Goal: Find specific page/section: Find specific page/section

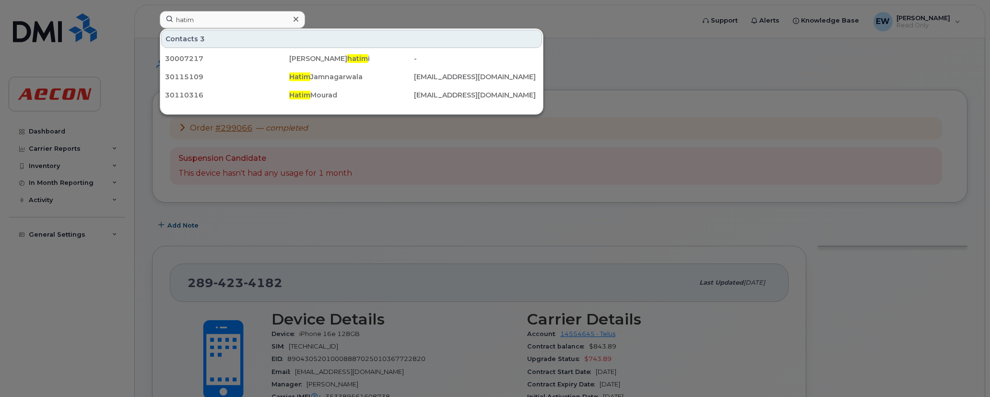
scroll to position [239, 0]
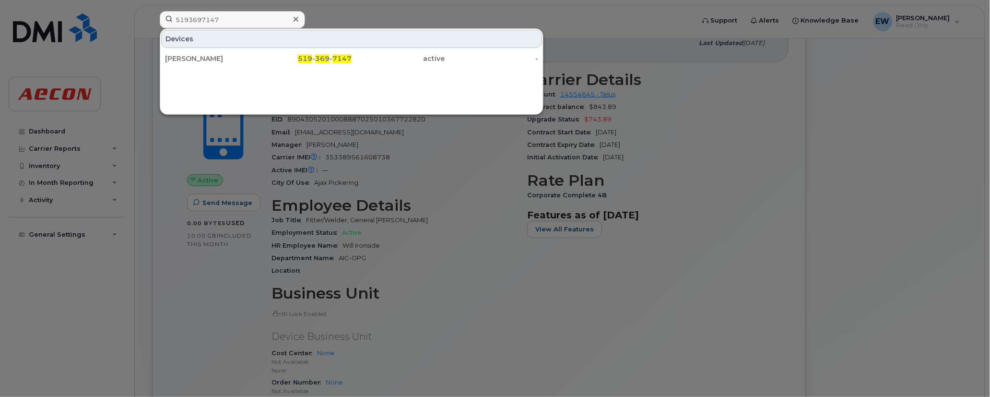
drag, startPoint x: 225, startPoint y: 18, endPoint x: 72, endPoint y: 18, distance: 153.0
click at [152, 18] on div "5193697147 Devices Aneal Mahadeo 519 - 369 - 7147 active -" at bounding box center [424, 21] width 544 height 21
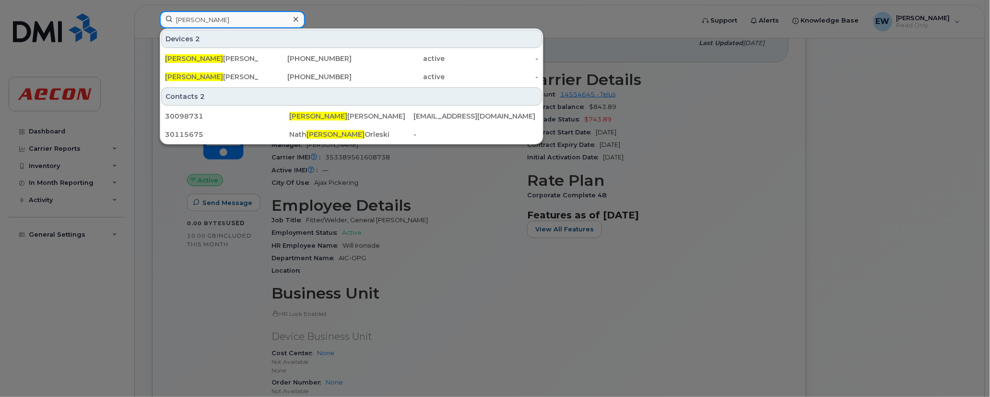
drag, startPoint x: 204, startPoint y: 18, endPoint x: 77, endPoint y: 18, distance: 127.1
click at [152, 18] on div "aneal Devices 2 Aneal Mahadeo 289-387-0507 active - Aneal Mahadeo 519-369-7147 …" at bounding box center [424, 21] width 544 height 21
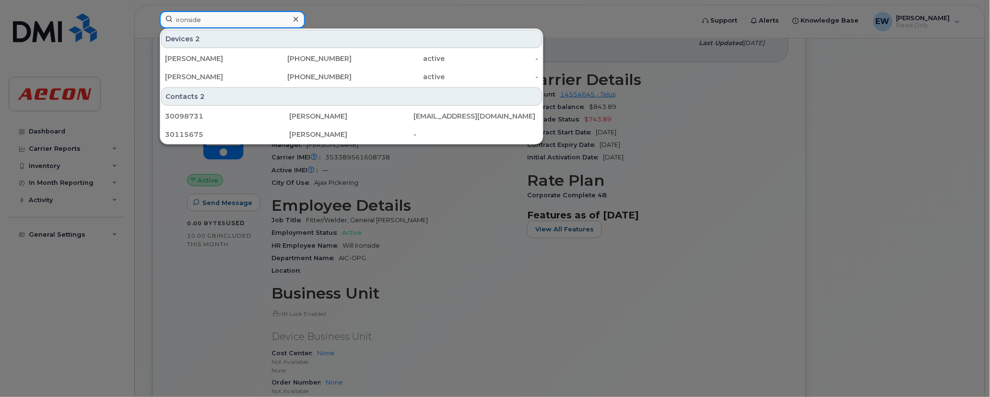
type input "ironside"
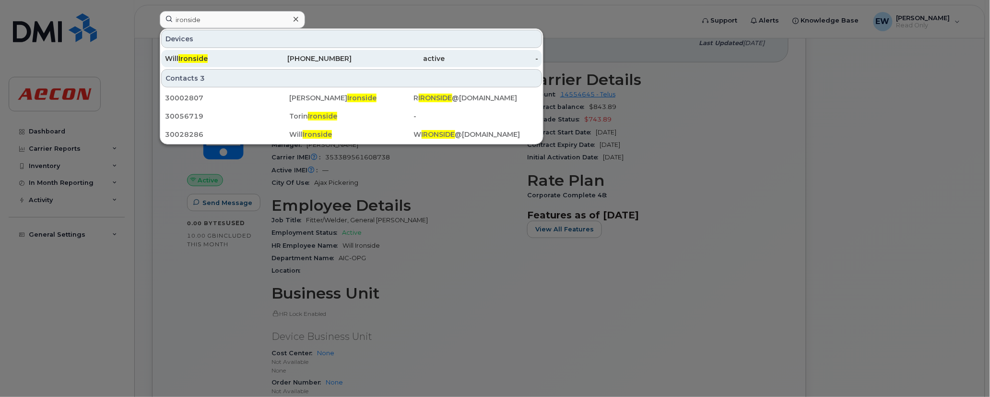
click at [342, 63] on div "289-423-4182" at bounding box center [305, 59] width 94 height 10
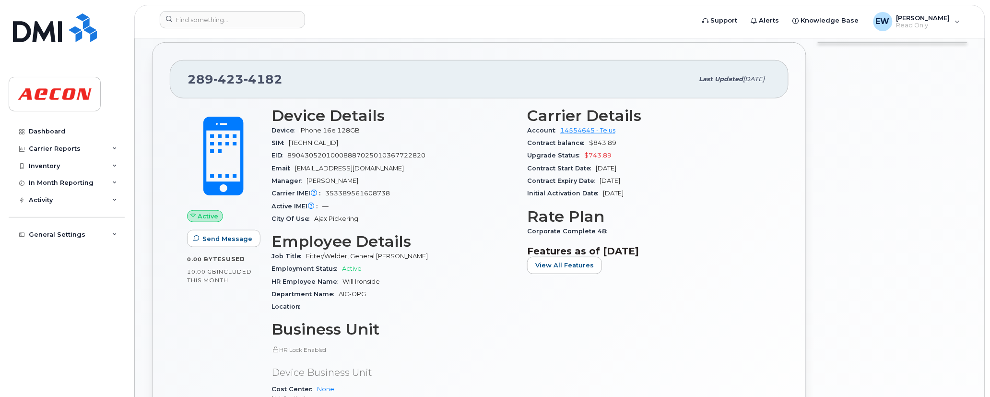
scroll to position [239, 0]
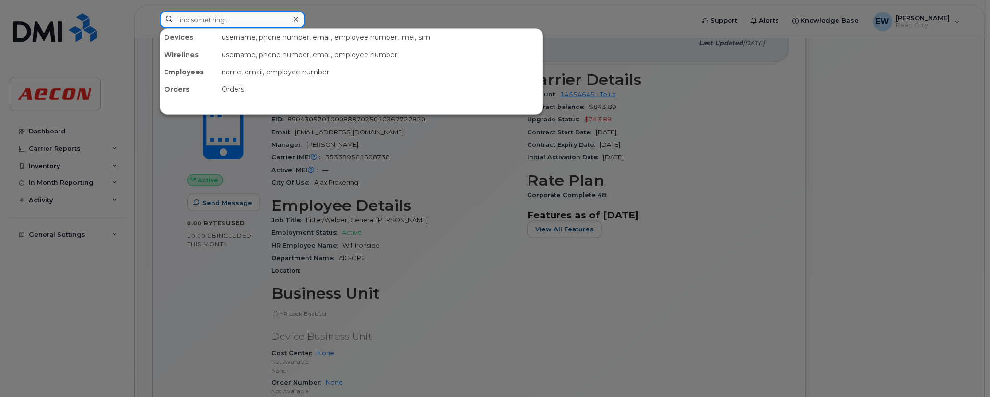
click at [228, 17] on input at bounding box center [232, 19] width 145 height 17
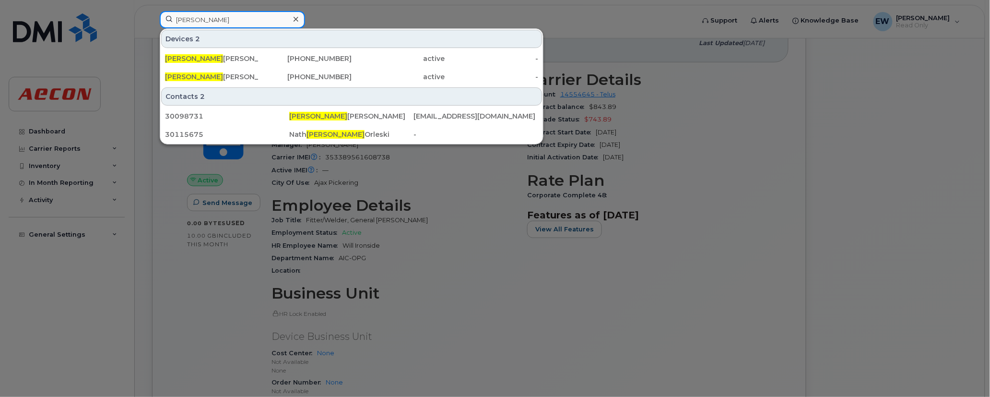
type input "[PERSON_NAME]"
